Goal: Task Accomplishment & Management: Manage account settings

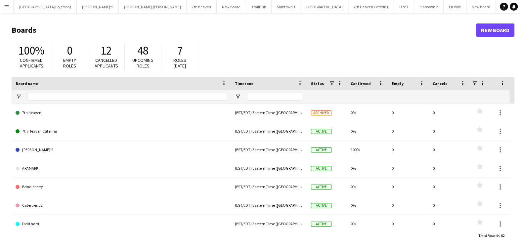
type input "****"
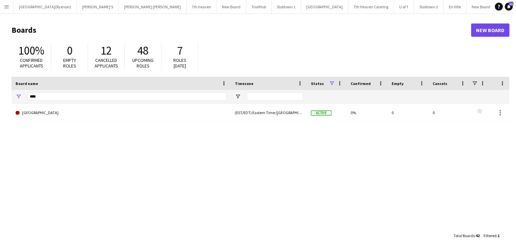
click at [0, 4] on button "Menu" at bounding box center [6, 6] width 13 height 13
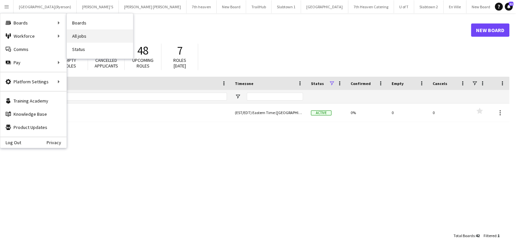
click at [86, 35] on link "All jobs" at bounding box center [100, 35] width 66 height 13
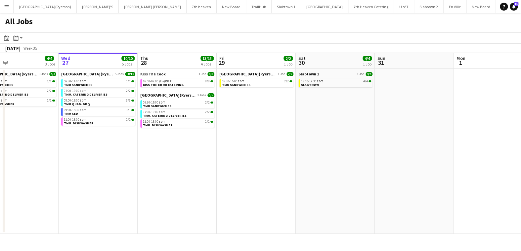
scroll to position [0, 180]
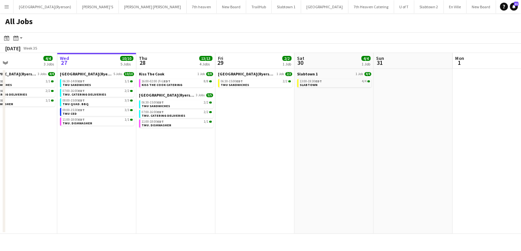
drag, startPoint x: 256, startPoint y: 125, endPoint x: 234, endPoint y: 129, distance: 22.1
click at [234, 129] on app-calendar-viewport "Sun 24 11/11 1 Job Mon 25 2/2 2 Jobs Tue 26 4/4 3 Jobs Wed 27 10/10 5 Jobs Thu …" at bounding box center [260, 143] width 521 height 181
click at [308, 85] on span "SLABTOWN" at bounding box center [309, 85] width 18 height 4
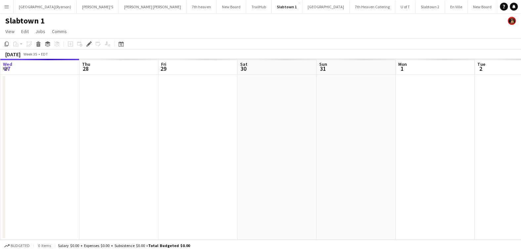
scroll to position [0, 227]
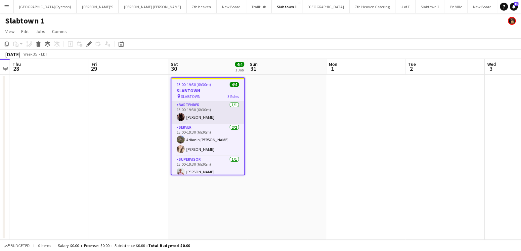
click at [199, 117] on app-card-role "BARTENDER 1/1 13:00-19:30 (6h30m) Joseph Ernesto" at bounding box center [207, 112] width 73 height 22
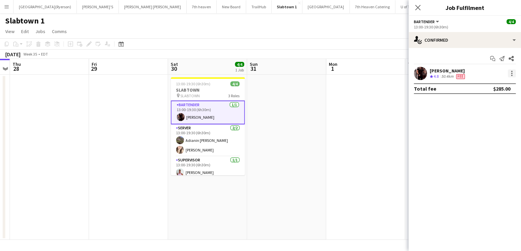
click at [512, 73] on div at bounding box center [511, 73] width 1 height 1
click at [489, 87] on span "Edit fee" at bounding box center [489, 86] width 41 height 6
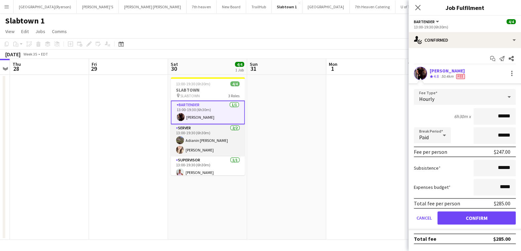
click at [199, 151] on app-card-role "SERVER 2/2 13:00-19:30 (6h30m) Adianin Leon Dayanis Garcia Aguiar" at bounding box center [208, 140] width 74 height 32
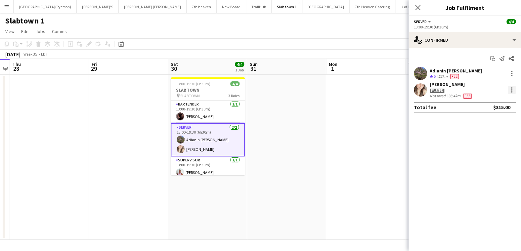
click at [511, 89] on div at bounding box center [512, 90] width 8 height 8
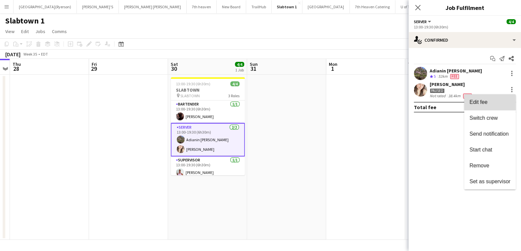
click at [492, 102] on span "Edit fee" at bounding box center [489, 102] width 41 height 6
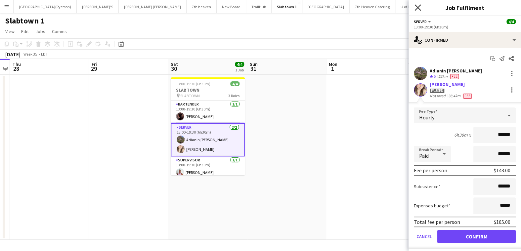
click at [419, 9] on icon at bounding box center [417, 7] width 6 height 6
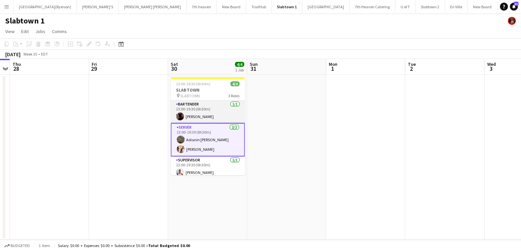
click at [203, 109] on app-card-role "BARTENDER [DATE] 13:00-19:30 (6h30m) [PERSON_NAME]" at bounding box center [208, 112] width 74 height 22
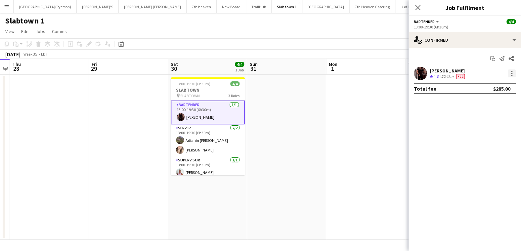
click at [509, 75] on div at bounding box center [512, 73] width 8 height 8
click at [491, 87] on span "Edit fee" at bounding box center [489, 86] width 41 height 6
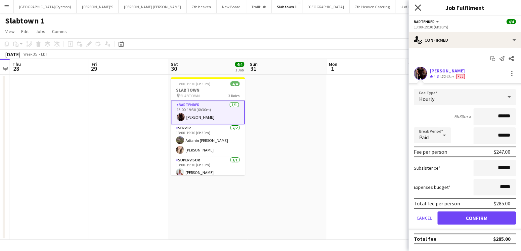
click at [418, 8] on icon at bounding box center [417, 7] width 6 height 6
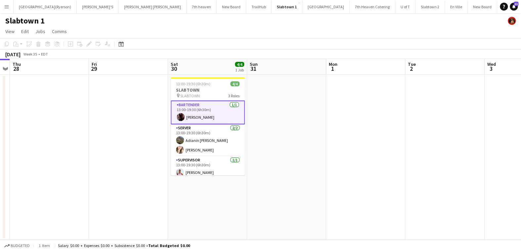
click at [382, 27] on app-page-menu "View Day view expanded Day view collapsed Month view Date picker Jump to today …" at bounding box center [260, 32] width 521 height 13
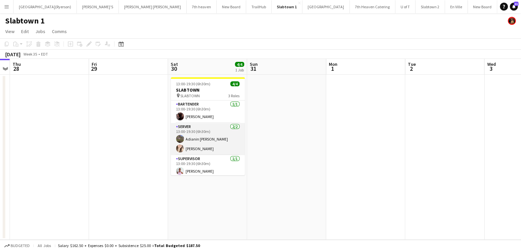
click at [216, 125] on app-card-role "SERVER 2/2 13:00-19:30 (6h30m) Adianin Leon Dayanis Garcia Aguiar" at bounding box center [208, 139] width 74 height 32
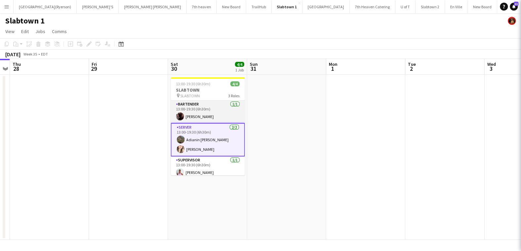
click at [216, 115] on app-card-role "BARTENDER [DATE] 13:00-19:30 (6h30m) [PERSON_NAME]" at bounding box center [208, 112] width 74 height 22
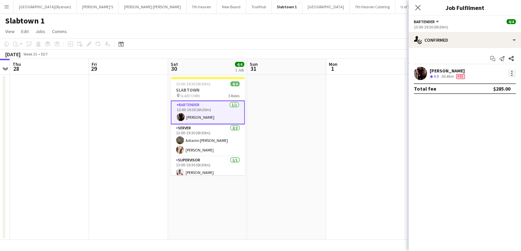
click at [511, 75] on div at bounding box center [511, 75] width 1 height 1
click at [498, 85] on span "Edit fee" at bounding box center [489, 86] width 41 height 6
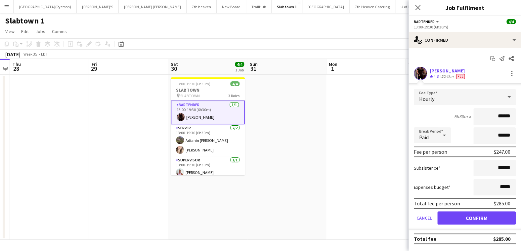
click at [6, 6] on app-icon "Menu" at bounding box center [6, 6] width 5 height 5
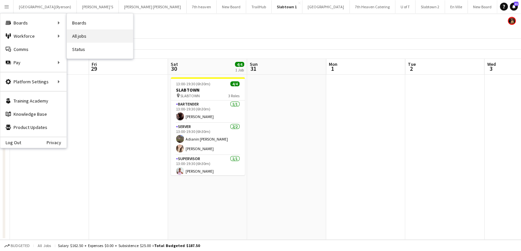
click at [77, 35] on link "All jobs" at bounding box center [100, 35] width 66 height 13
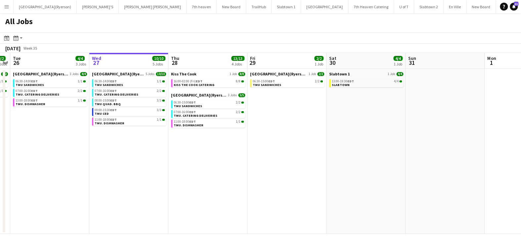
scroll to position [0, 145]
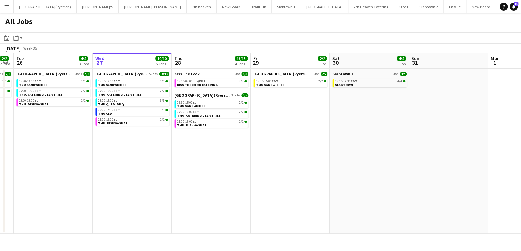
drag, startPoint x: 219, startPoint y: 190, endPoint x: 231, endPoint y: 189, distance: 12.3
click at [231, 189] on app-calendar-viewport "Sun 24 11/11 1 Job Mon 25 2/2 2 Jobs Tue 26 4/4 3 Jobs Wed 27 10/10 5 Jobs Thu …" at bounding box center [260, 143] width 521 height 181
click at [83, 28] on div "All Jobs" at bounding box center [260, 22] width 521 height 19
click at [55, 9] on button "Toronto Metropolitan University(Ryerson) Close" at bounding box center [45, 6] width 63 height 13
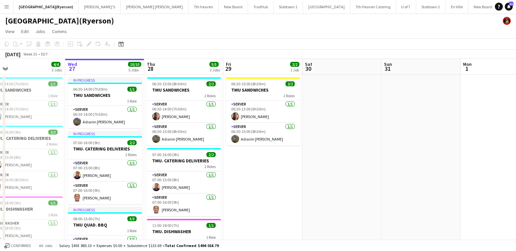
scroll to position [0, 174]
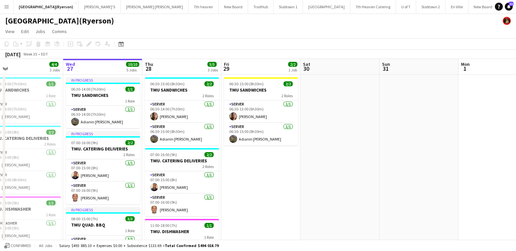
drag, startPoint x: 301, startPoint y: 180, endPoint x: 285, endPoint y: 179, distance: 15.9
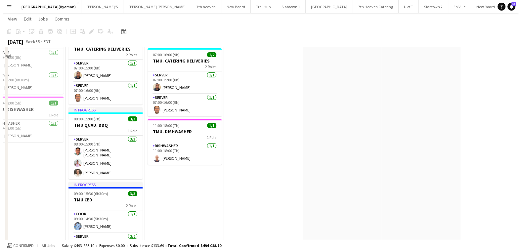
scroll to position [0, 0]
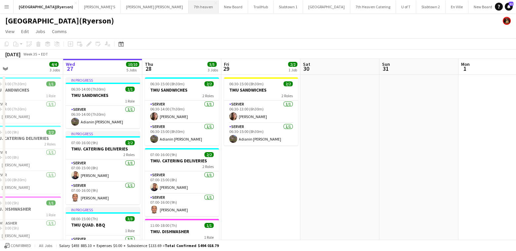
click at [189, 5] on button "7th heaven Close" at bounding box center [204, 6] width 30 height 13
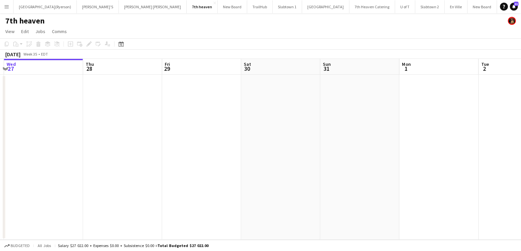
scroll to position [0, 241]
drag, startPoint x: 239, startPoint y: 108, endPoint x: 167, endPoint y: 109, distance: 72.4
click at [167, 109] on app-calendar-viewport "Sun 24 Mon 25 Tue 26 Wed 27 Thu 28 Fri 29 Sat 30 Sun 31 Mon 1 Tue 2 Wed 3 Thu 4" at bounding box center [260, 149] width 521 height 181
click at [251, 94] on app-date-cell at bounding box center [272, 157] width 79 height 165
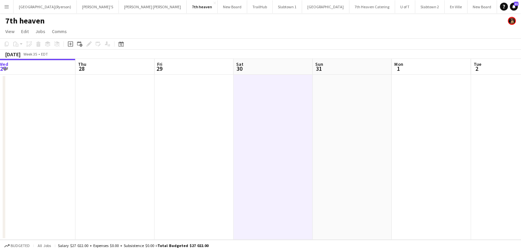
click at [263, 98] on app-date-cell at bounding box center [272, 157] width 79 height 165
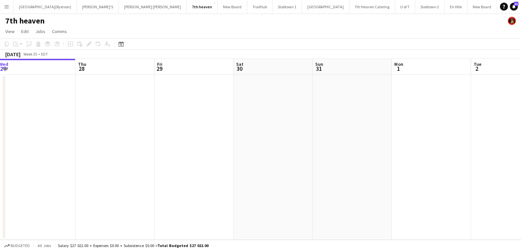
click at [263, 98] on app-date-cell at bounding box center [272, 157] width 79 height 165
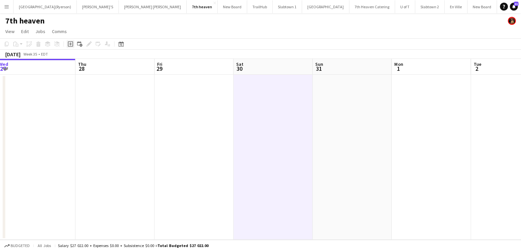
click at [70, 45] on icon "Add job" at bounding box center [70, 43] width 5 height 5
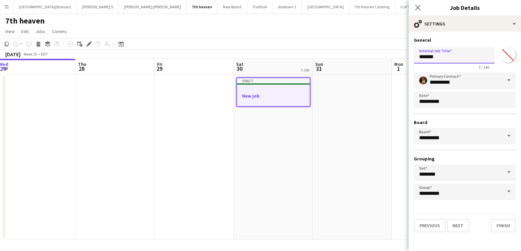
drag, startPoint x: 456, startPoint y: 61, endPoint x: 395, endPoint y: 61, distance: 61.8
click at [397, 61] on body "Menu Boards Boards Boards All jobs Status Workforce Workforce My Workforce Recr…" at bounding box center [260, 125] width 521 height 251
click at [416, 9] on div "Close pop-in" at bounding box center [417, 7] width 19 height 15
click at [418, 8] on div "Close pop-in" at bounding box center [417, 7] width 19 height 15
click at [418, 12] on div "Close pop-in" at bounding box center [417, 7] width 19 height 15
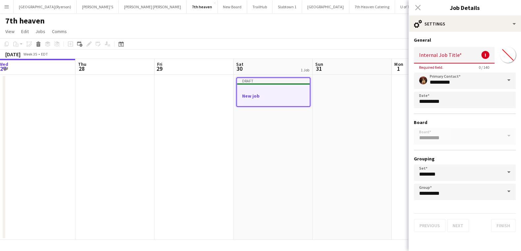
drag, startPoint x: 418, startPoint y: 9, endPoint x: 357, endPoint y: 91, distance: 102.6
click at [416, 10] on div "Close pop-in" at bounding box center [417, 7] width 19 height 15
click at [353, 100] on app-date-cell at bounding box center [352, 157] width 79 height 165
click at [165, 122] on app-date-cell at bounding box center [193, 157] width 79 height 165
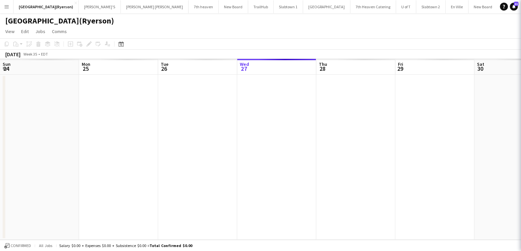
scroll to position [0, 158]
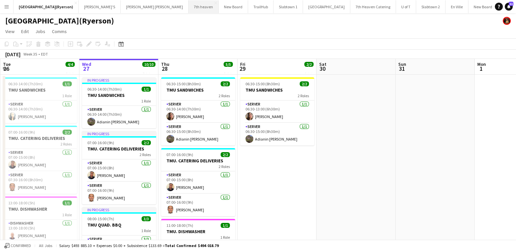
click at [189, 4] on button "7th heaven Close" at bounding box center [204, 6] width 30 height 13
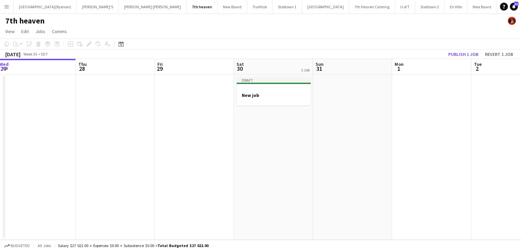
scroll to position [0, 242]
drag, startPoint x: 265, startPoint y: 106, endPoint x: 114, endPoint y: 96, distance: 151.1
click at [102, 104] on app-calendar-viewport "Sun 24 Mon 25 Tue 26 Wed 27 Thu 28 Fri 29 Sat 30 1 Job Sun 31 Mon 1 Tue 2 Wed 3…" at bounding box center [260, 149] width 521 height 181
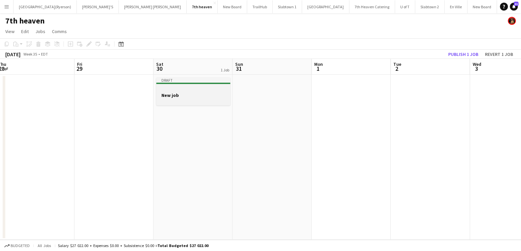
click at [183, 89] on div at bounding box center [193, 89] width 74 height 5
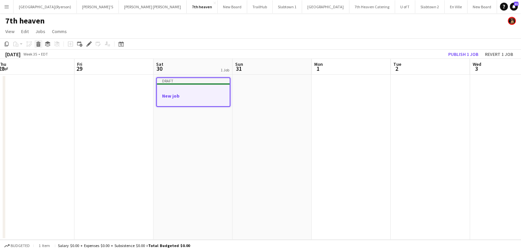
click at [36, 45] on icon "Delete" at bounding box center [38, 43] width 5 height 5
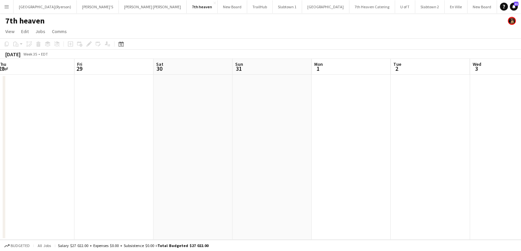
click at [5, 5] on app-icon "Menu" at bounding box center [6, 6] width 5 height 5
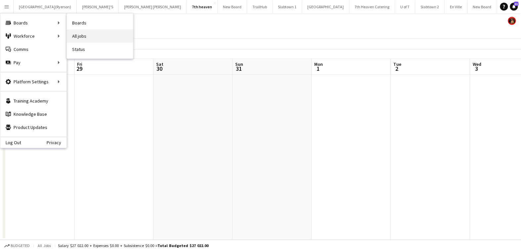
click at [86, 35] on link "All jobs" at bounding box center [100, 35] width 66 height 13
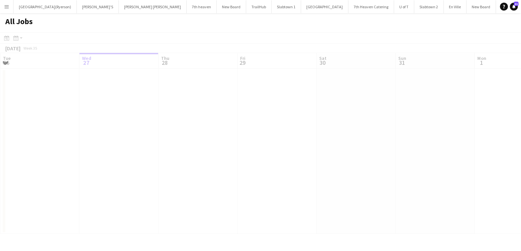
drag, startPoint x: 207, startPoint y: 144, endPoint x: 138, endPoint y: 151, distance: 68.8
click at [138, 151] on div at bounding box center [260, 142] width 521 height 221
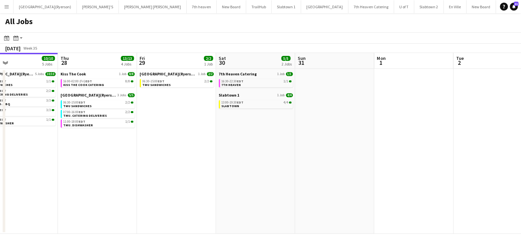
scroll to position [0, 273]
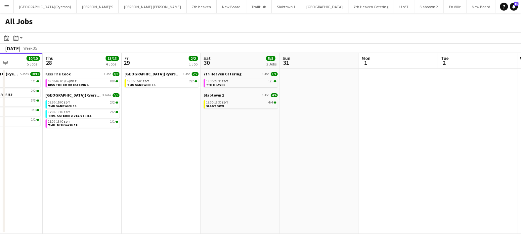
drag, startPoint x: 258, startPoint y: 166, endPoint x: 186, endPoint y: 160, distance: 72.4
click at [186, 160] on app-calendar-viewport "Sun 24 11/11 1 Job Mon 25 2/2 2 Jobs Tue 26 4/4 3 Jobs Wed 27 10/10 5 Jobs Thu …" at bounding box center [260, 143] width 521 height 181
click at [229, 84] on link "16:30-22:30 EDT 1/1 7TH HEAVEN" at bounding box center [241, 83] width 70 height 8
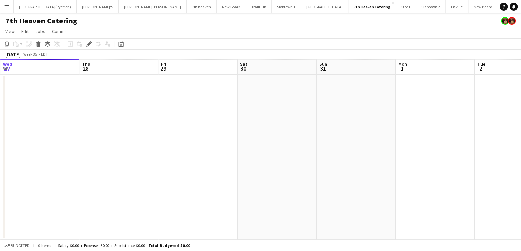
scroll to position [0, 227]
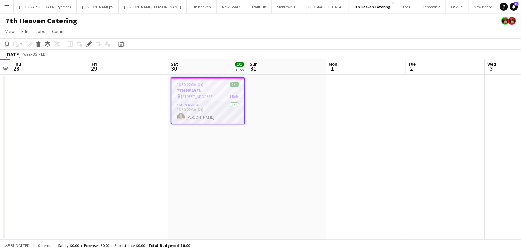
click at [198, 104] on app-job-card "16:30-22:30 (6h) 1/1 7TH HEAVEN pin 5 NORTHAMPTON DRIVE ETOBICOKE 1 Role SUPERV…" at bounding box center [208, 100] width 74 height 47
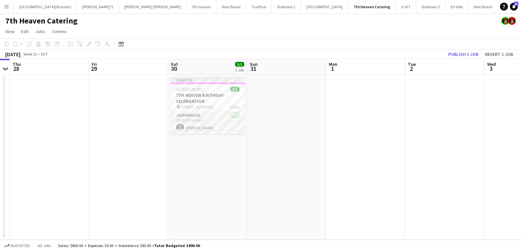
click at [185, 117] on app-card-role "SUPERVISOR 1/1 16:30-22:30 (6h) Agnessa Voloshyna" at bounding box center [208, 123] width 74 height 22
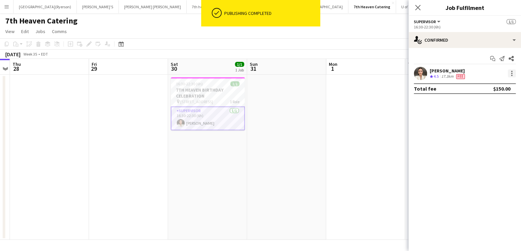
click at [513, 77] on div at bounding box center [512, 73] width 8 height 8
click at [495, 91] on button "Edit fee" at bounding box center [490, 86] width 52 height 16
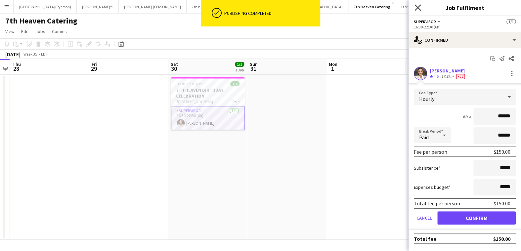
click at [415, 7] on icon "Close pop-in" at bounding box center [417, 7] width 6 height 6
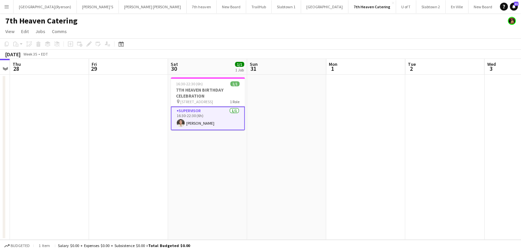
click at [7, 8] on app-icon "Menu" at bounding box center [6, 6] width 5 height 5
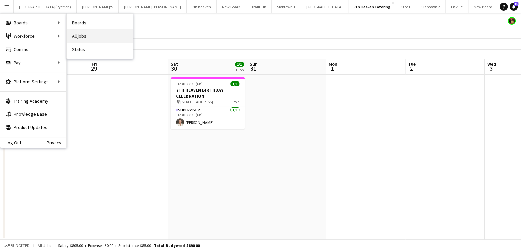
click at [80, 38] on link "All jobs" at bounding box center [100, 35] width 66 height 13
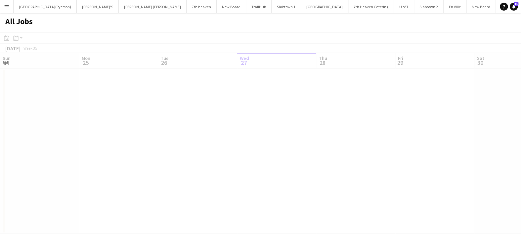
scroll to position [0, 158]
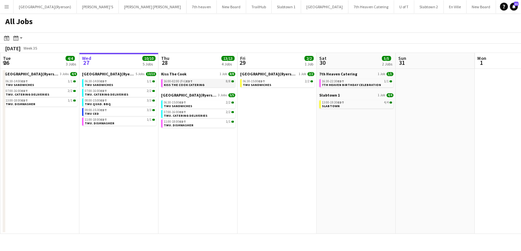
click at [184, 82] on span "16:00-02:00 (Fri) EDT" at bounding box center [178, 81] width 29 height 3
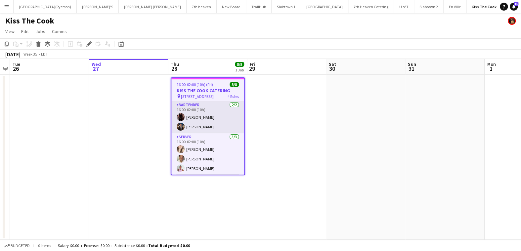
click at [213, 115] on app-card-role "BARTENDER 2/2 16:00-02:00 (10h) Joseph Ernesto Carlos Perez" at bounding box center [207, 117] width 73 height 32
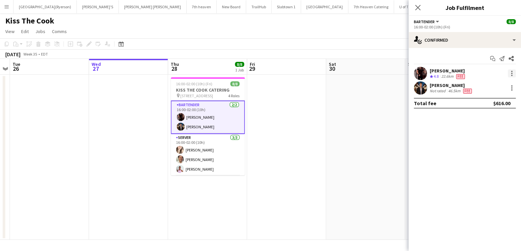
click at [508, 71] on div at bounding box center [512, 73] width 8 height 8
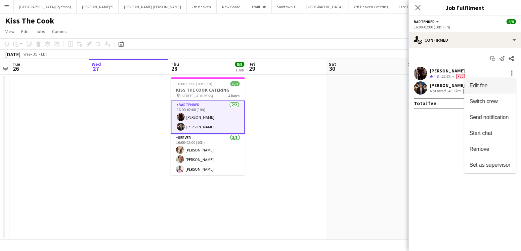
click at [488, 85] on span "Edit fee" at bounding box center [489, 86] width 41 height 6
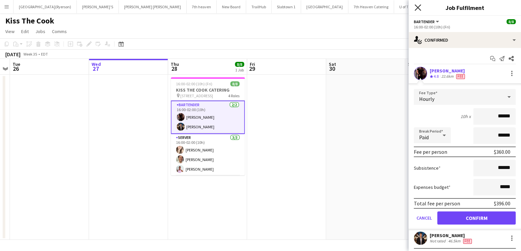
click at [418, 8] on icon at bounding box center [417, 7] width 6 height 6
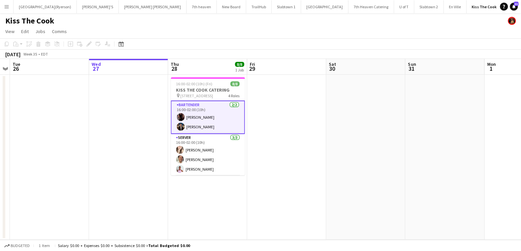
click at [184, 127] on app-card-role "BARTENDER 2/2 16:00-02:00 (10h) Joseph Ernesto Carlos Perez" at bounding box center [208, 117] width 74 height 33
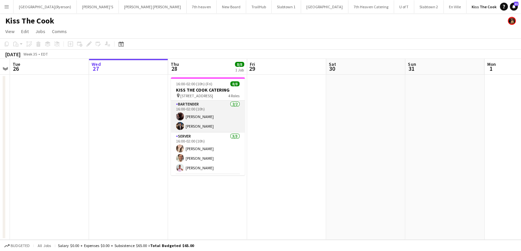
click at [189, 123] on app-card-role "BARTENDER 2/2 16:00-02:00 (10h) Joseph Ernesto Carlos Perez" at bounding box center [208, 117] width 74 height 32
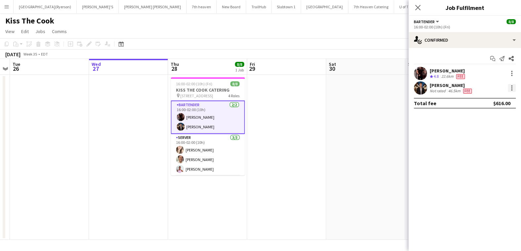
click at [510, 88] on div at bounding box center [512, 88] width 8 height 8
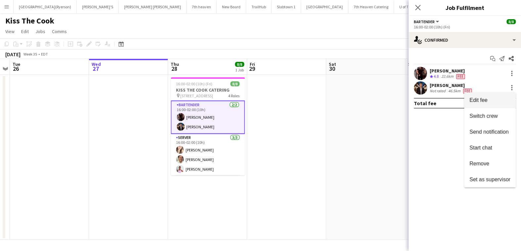
click at [494, 102] on span "Edit fee" at bounding box center [489, 100] width 41 height 6
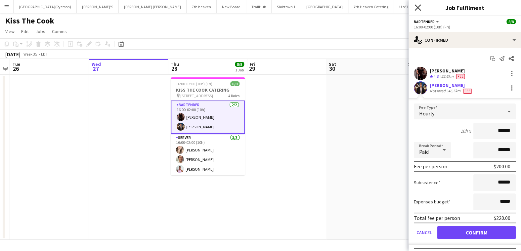
click at [419, 8] on icon "Close pop-in" at bounding box center [417, 7] width 6 height 6
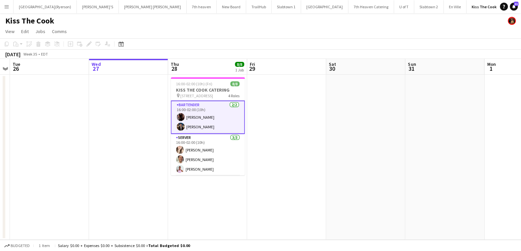
click at [209, 106] on app-card-role "BARTENDER 2/2 16:00-02:00 (10h) Joseph Ernesto Carlos Perez" at bounding box center [208, 117] width 74 height 33
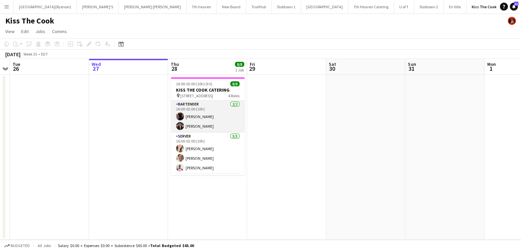
click at [208, 114] on app-card-role "BARTENDER 2/2 16:00-02:00 (10h) Joseph Ernesto Carlos Perez" at bounding box center [208, 117] width 74 height 32
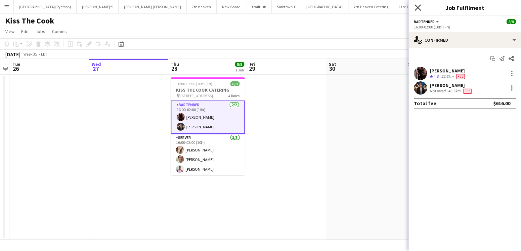
click at [416, 8] on icon "Close pop-in" at bounding box center [417, 7] width 6 height 6
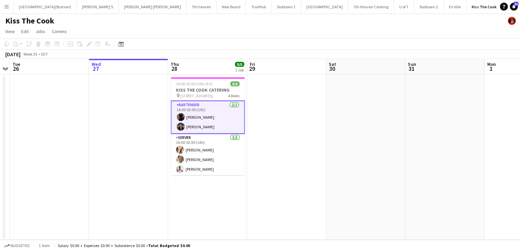
click at [5, 6] on app-icon "Menu" at bounding box center [6, 6] width 5 height 5
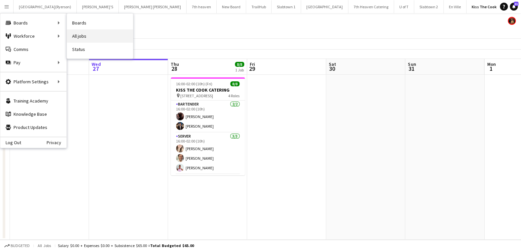
click at [79, 31] on link "All jobs" at bounding box center [100, 35] width 66 height 13
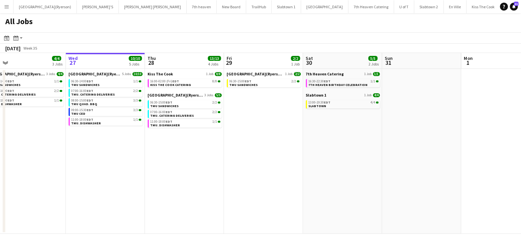
scroll to position [0, 173]
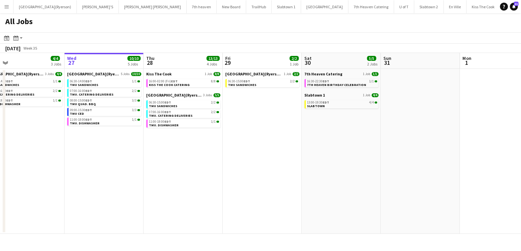
drag, startPoint x: 261, startPoint y: 128, endPoint x: 246, endPoint y: 130, distance: 14.9
click at [246, 130] on app-calendar-viewport "Sun 24 11/11 1 Job Mon 25 2/2 2 Jobs Tue 26 4/4 3 Jobs Wed 27 10/10 5 Jobs Thu …" at bounding box center [260, 143] width 521 height 181
click at [310, 106] on span "SLABTOWN" at bounding box center [316, 106] width 18 height 4
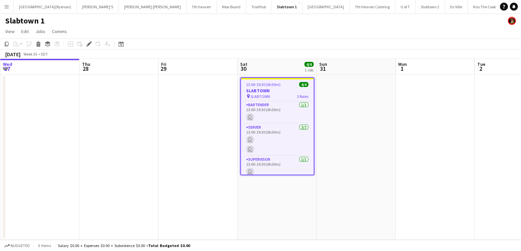
scroll to position [0, 227]
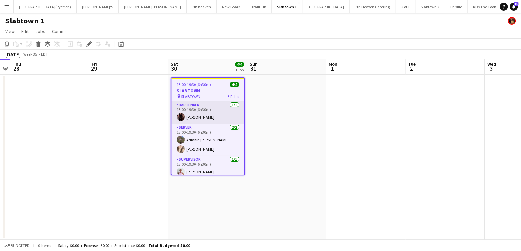
click at [208, 116] on app-card-role "BARTENDER [DATE] 13:00-19:30 (6h30m) [PERSON_NAME]" at bounding box center [207, 112] width 73 height 22
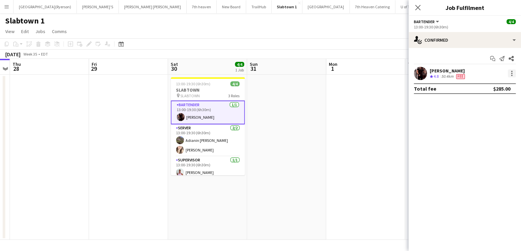
click at [509, 74] on div at bounding box center [512, 73] width 8 height 8
click at [490, 85] on span "Edit fee" at bounding box center [489, 86] width 41 height 6
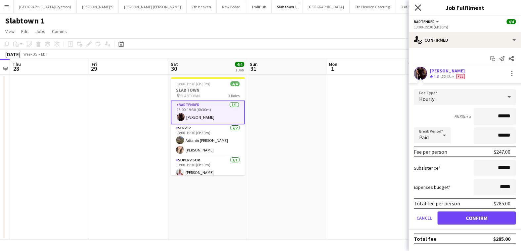
click at [418, 8] on icon "Close pop-in" at bounding box center [417, 7] width 6 height 6
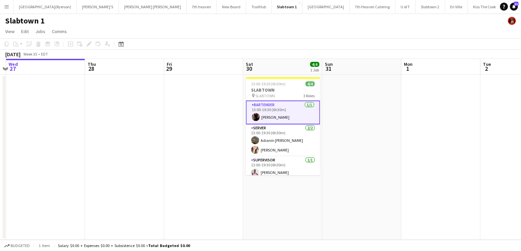
scroll to position [0, 151]
drag, startPoint x: 99, startPoint y: 117, endPoint x: 158, endPoint y: 116, distance: 58.5
click at [158, 116] on app-calendar-viewport "Mon 25 Tue 26 Wed 27 Thu 28 Fri 29 Sat 30 4/4 1 Job Sun 31 Mon 1 Tue 2 Wed 3 Th…" at bounding box center [260, 149] width 521 height 181
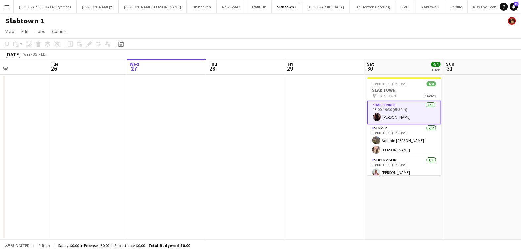
scroll to position [0, 177]
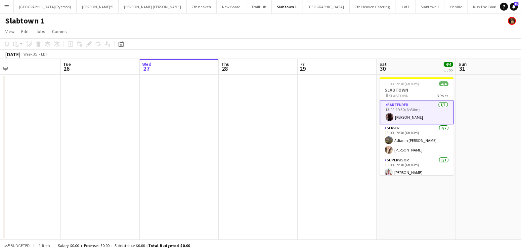
drag, startPoint x: 131, startPoint y: 120, endPoint x: 264, endPoint y: 120, distance: 132.6
click at [264, 120] on app-calendar-viewport "Sat 23 3/3 1 Job Sun 24 Mon 25 Tue 26 Wed 27 Thu 28 Fri 29 Sat 30 4/4 1 Job Sun…" at bounding box center [260, 149] width 521 height 181
click at [6, 10] on button "Menu" at bounding box center [6, 6] width 13 height 13
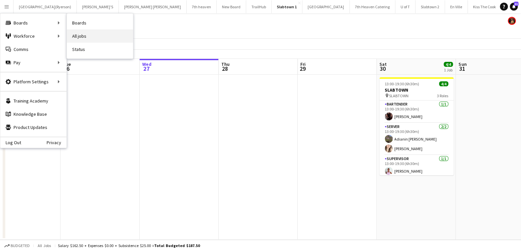
click at [85, 35] on link "All jobs" at bounding box center [100, 35] width 66 height 13
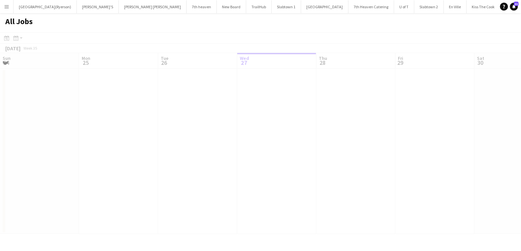
scroll to position [0, 158]
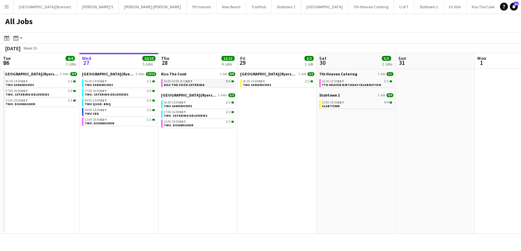
click at [173, 80] on span "16:00-02:00 (Fri) EDT" at bounding box center [178, 81] width 29 height 3
